Goal: Transaction & Acquisition: Purchase product/service

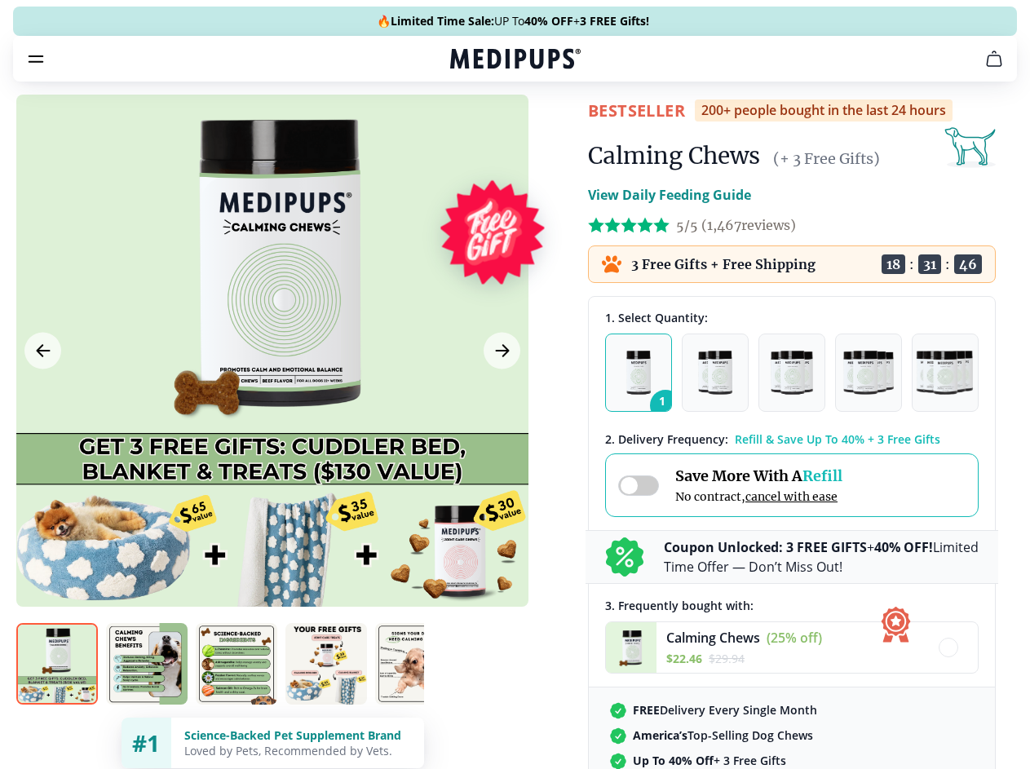
click at [469, 130] on span "Supplements" at bounding box center [510, 138] width 82 height 16
click at [552, 129] on icon "button" at bounding box center [562, 139] width 20 height 20
click at [984, 69] on icon "cart" at bounding box center [994, 59] width 20 height 20
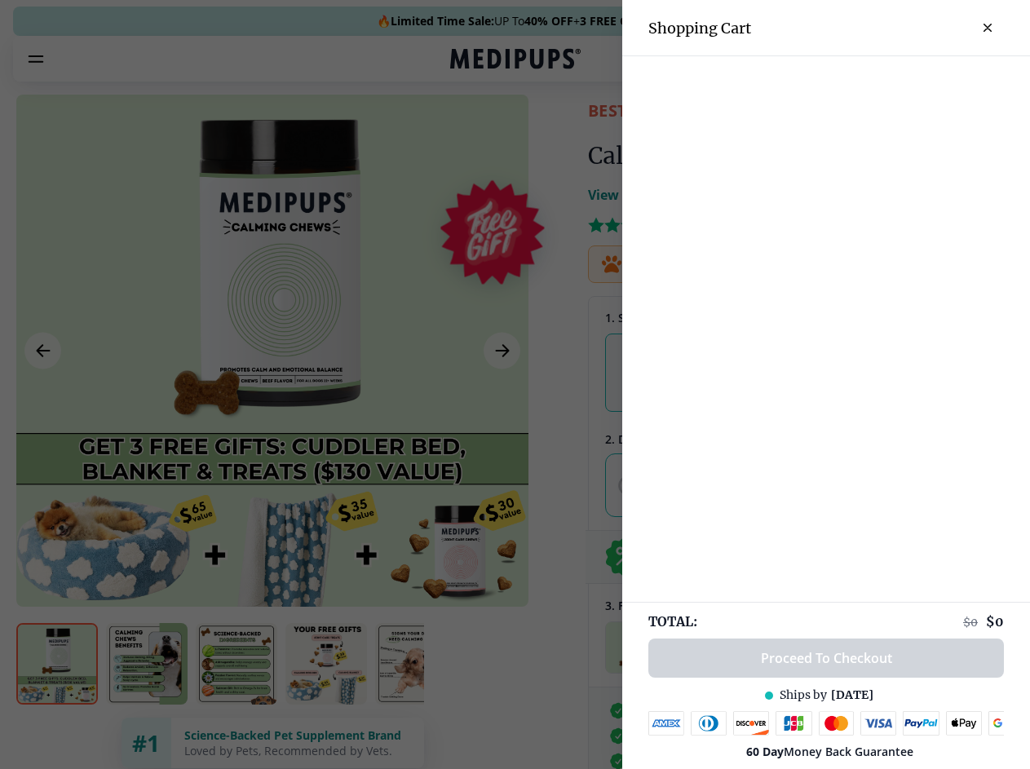
click at [793, 82] on div at bounding box center [826, 69] width 408 height 27
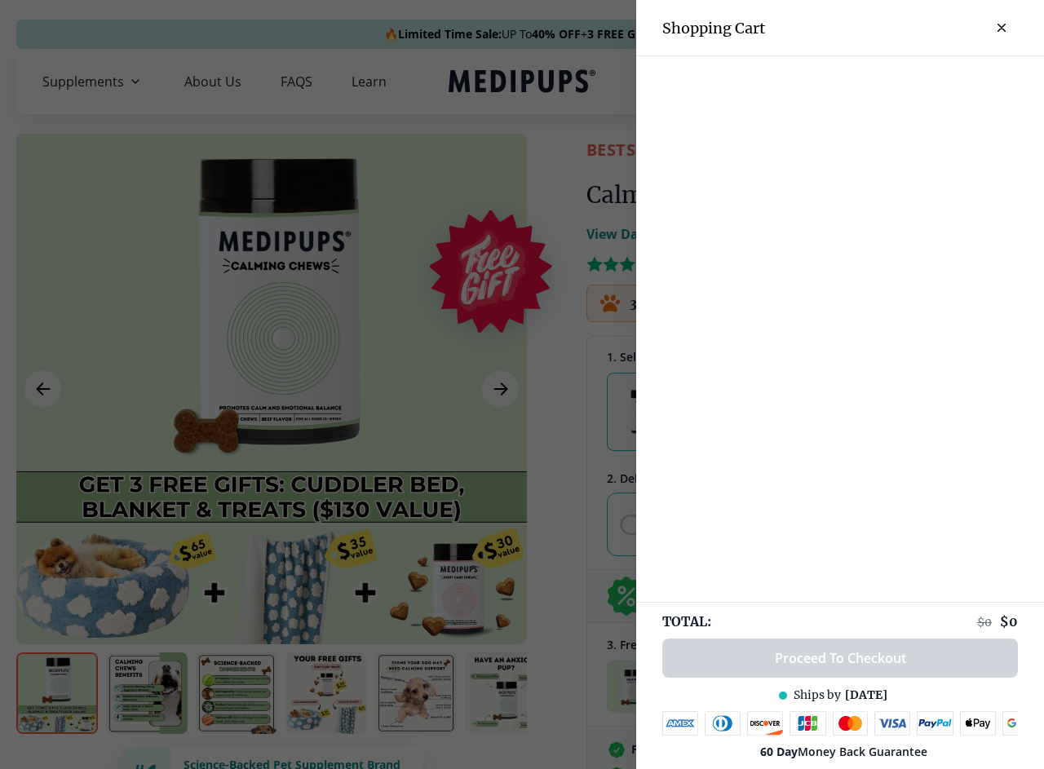
click at [921, 82] on div at bounding box center [840, 69] width 408 height 27
click at [975, 82] on div at bounding box center [840, 69] width 408 height 27
click at [272, 389] on div at bounding box center [522, 384] width 1044 height 769
click at [42, 389] on icon "Previous Image" at bounding box center [43, 388] width 12 height 11
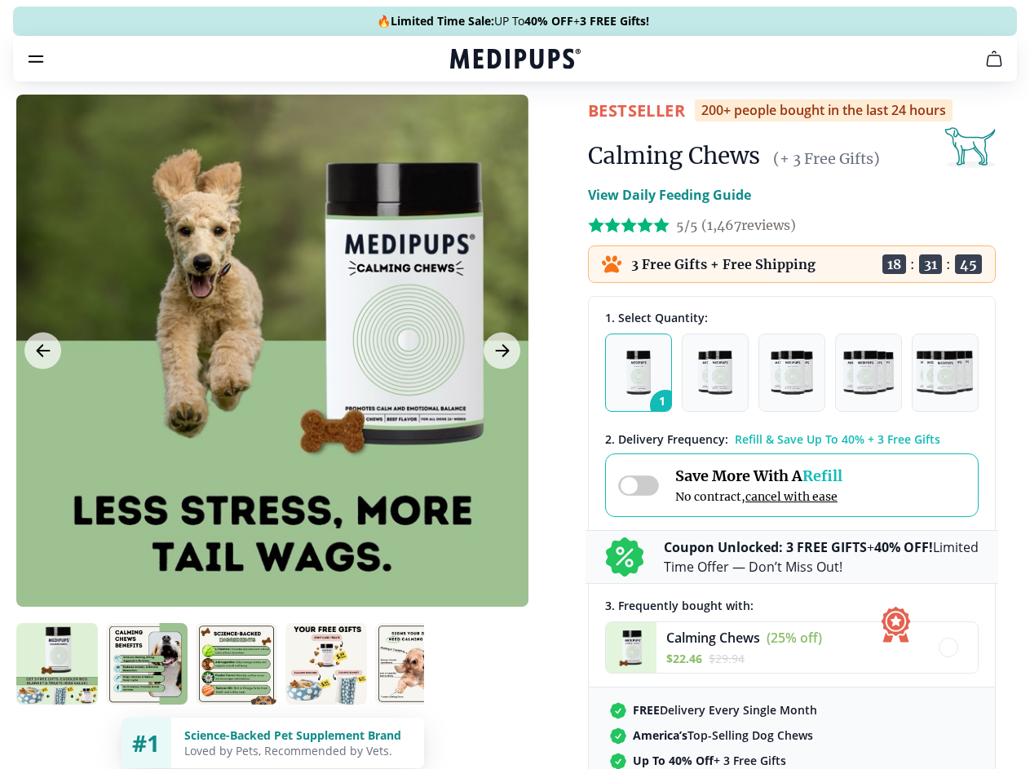
click at [500, 356] on icon "Next Image" at bounding box center [502, 350] width 12 height 11
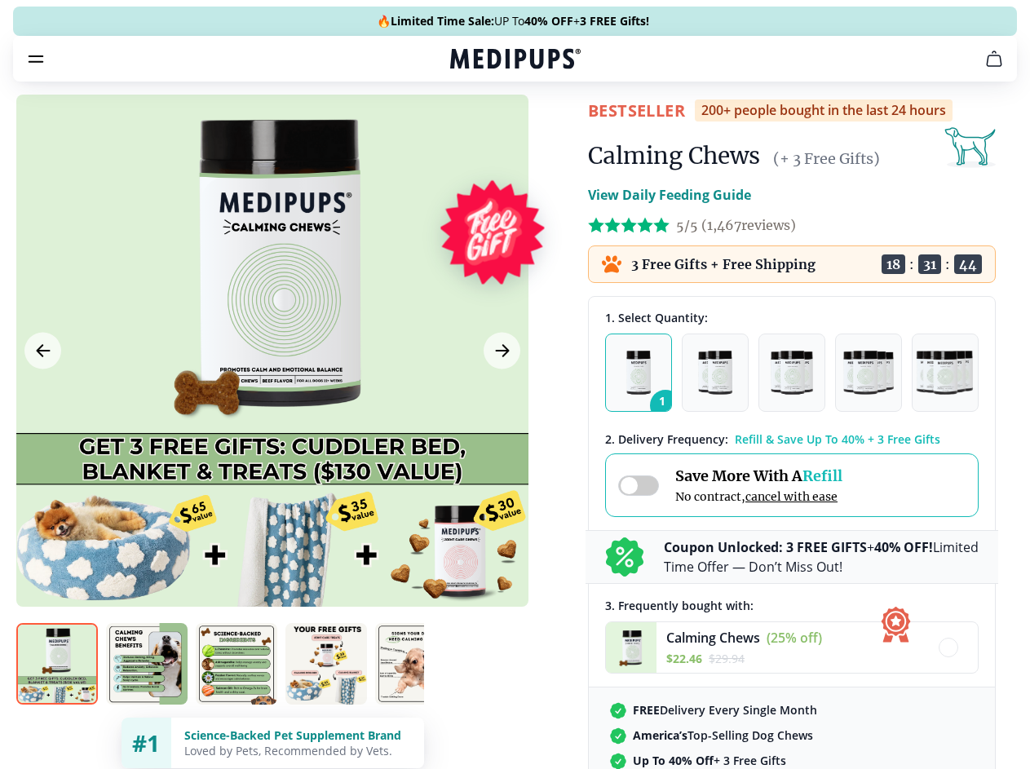
click at [57, 693] on img at bounding box center [57, 664] width 82 height 82
